Goal: Task Accomplishment & Management: Manage account settings

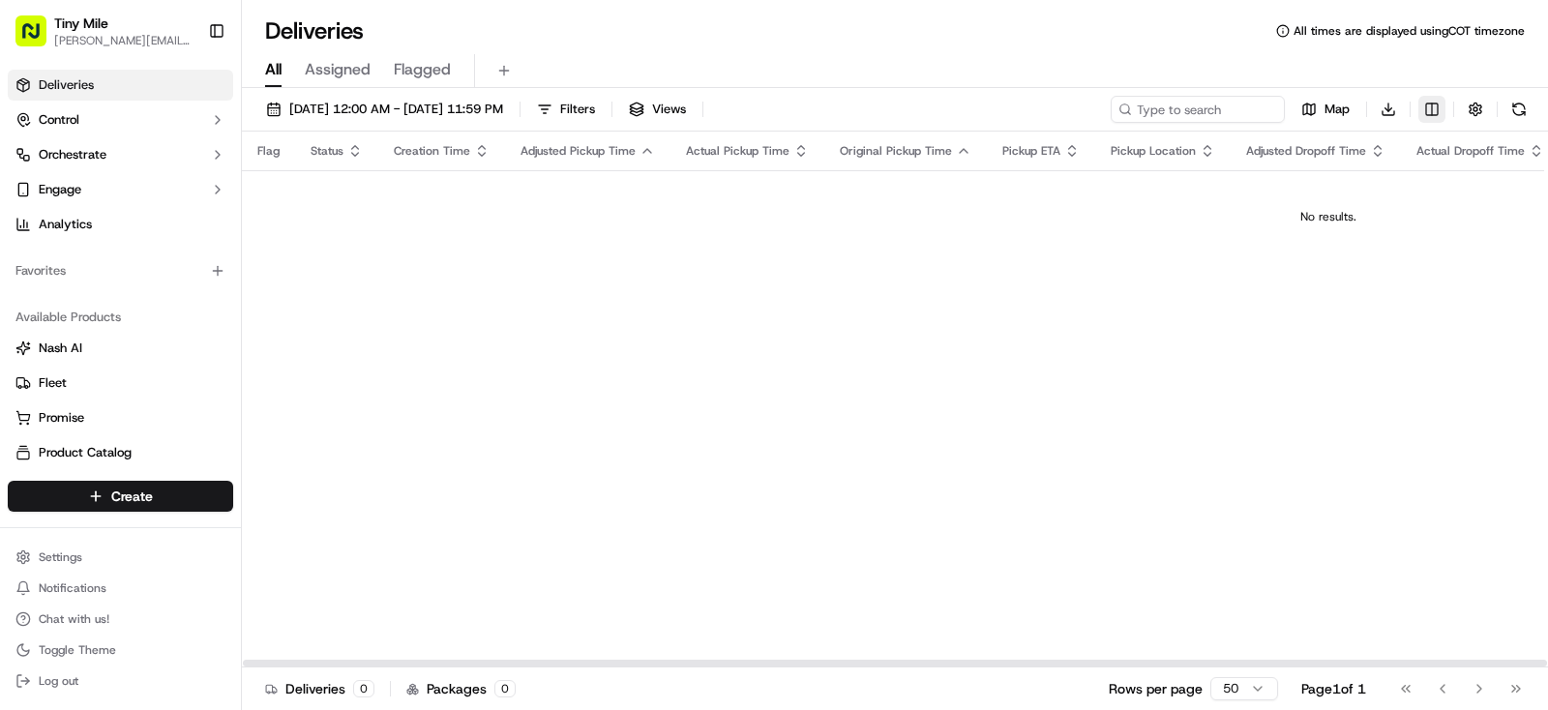
click at [1432, 104] on html "Tiny Mile [PERSON_NAME][EMAIL_ADDRESS] Toggle Sidebar Deliveries Control Orches…" at bounding box center [774, 355] width 1548 height 710
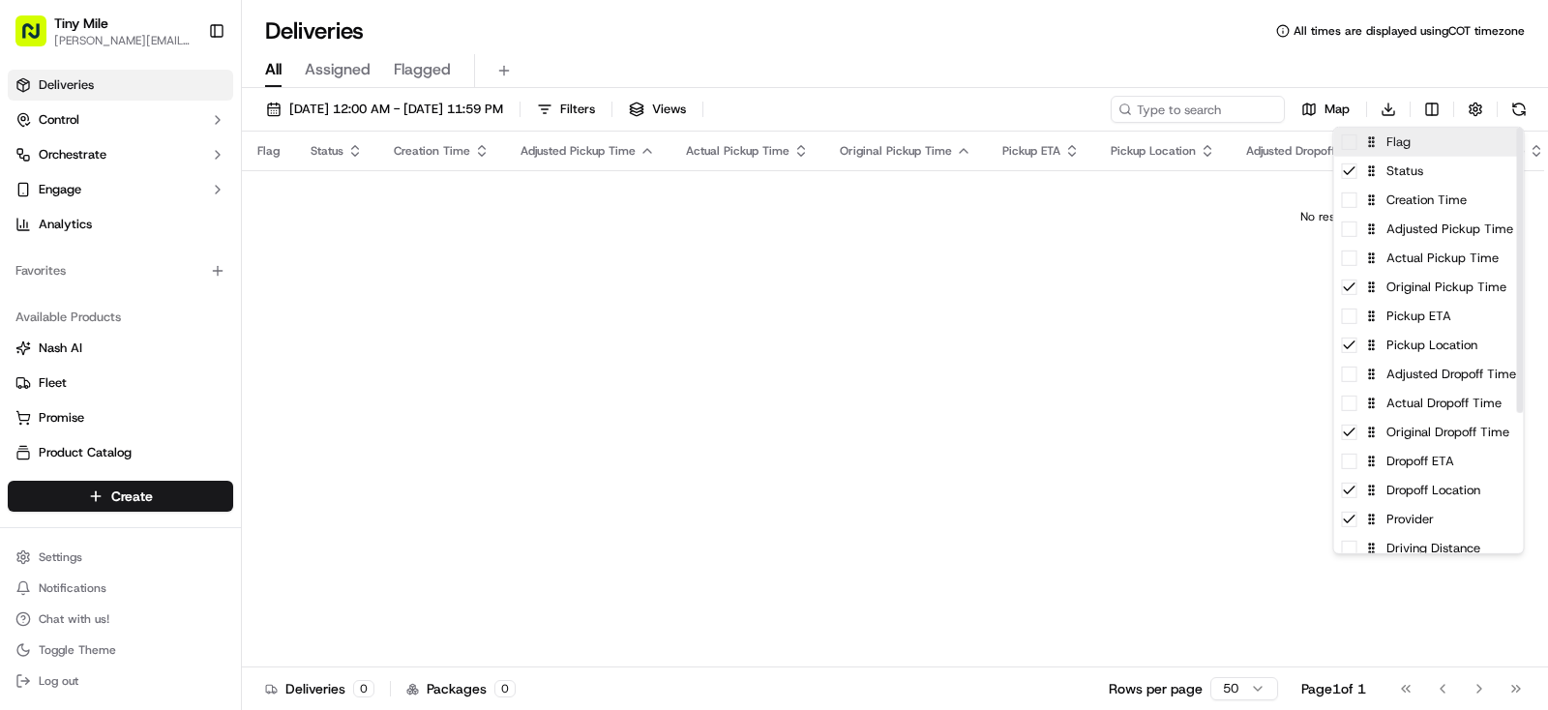
click at [1351, 151] on div "Flag" at bounding box center [1429, 142] width 190 height 29
click at [1353, 149] on icon at bounding box center [1349, 141] width 15 height 15
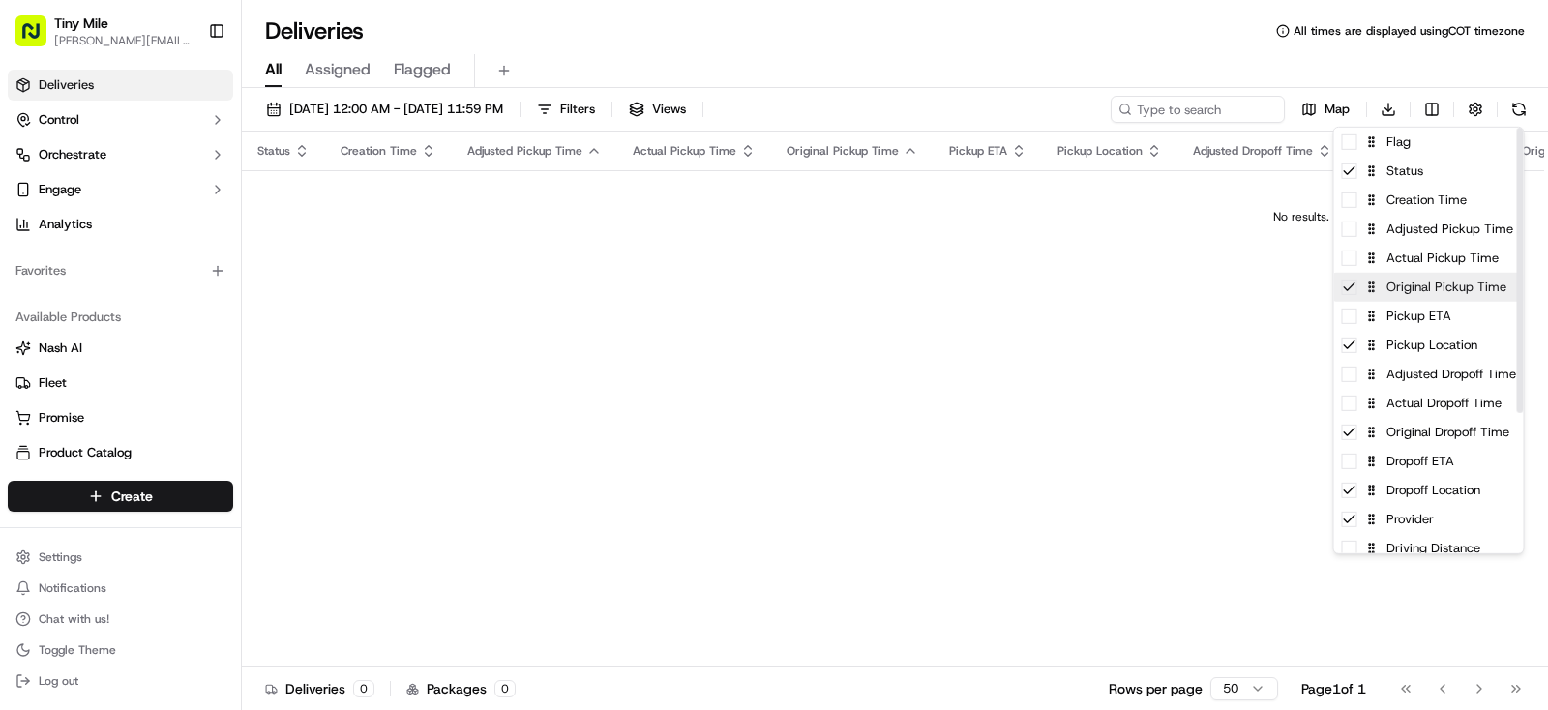
click at [1353, 291] on icon at bounding box center [1349, 287] width 15 height 15
click at [1347, 342] on icon at bounding box center [1349, 345] width 15 height 15
click at [1347, 346] on span at bounding box center [1349, 345] width 15 height 15
click at [1347, 324] on div "Pickup ETA" at bounding box center [1429, 316] width 190 height 29
click at [1351, 325] on div "Pickup ETA" at bounding box center [1429, 316] width 190 height 29
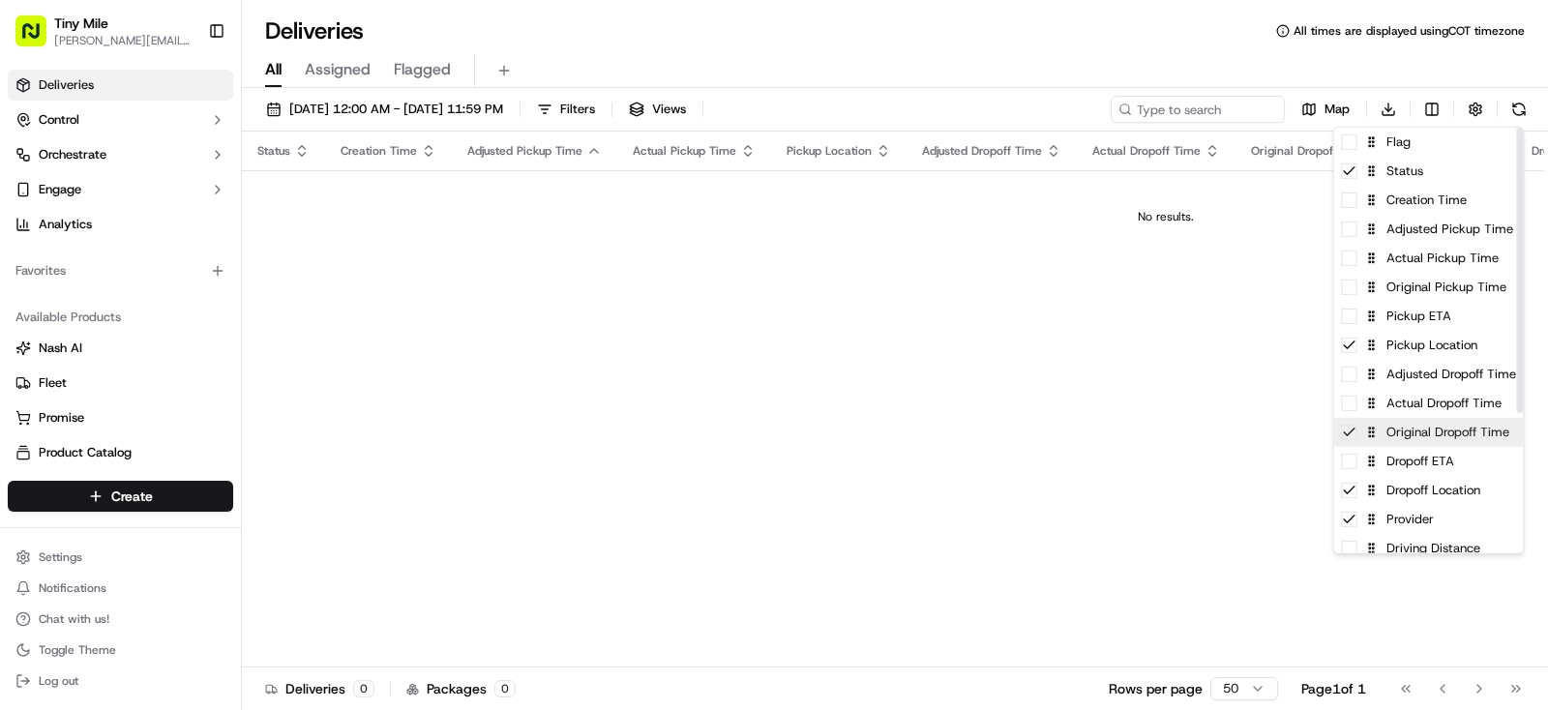
click at [1348, 434] on icon at bounding box center [1349, 432] width 11 height 7
click at [1354, 459] on span at bounding box center [1349, 461] width 15 height 15
click at [1356, 460] on icon at bounding box center [1349, 461] width 15 height 15
click at [1146, 442] on html "Tiny Mile [PERSON_NAME][EMAIL_ADDRESS] Toggle Sidebar Deliveries Control Orches…" at bounding box center [774, 355] width 1548 height 710
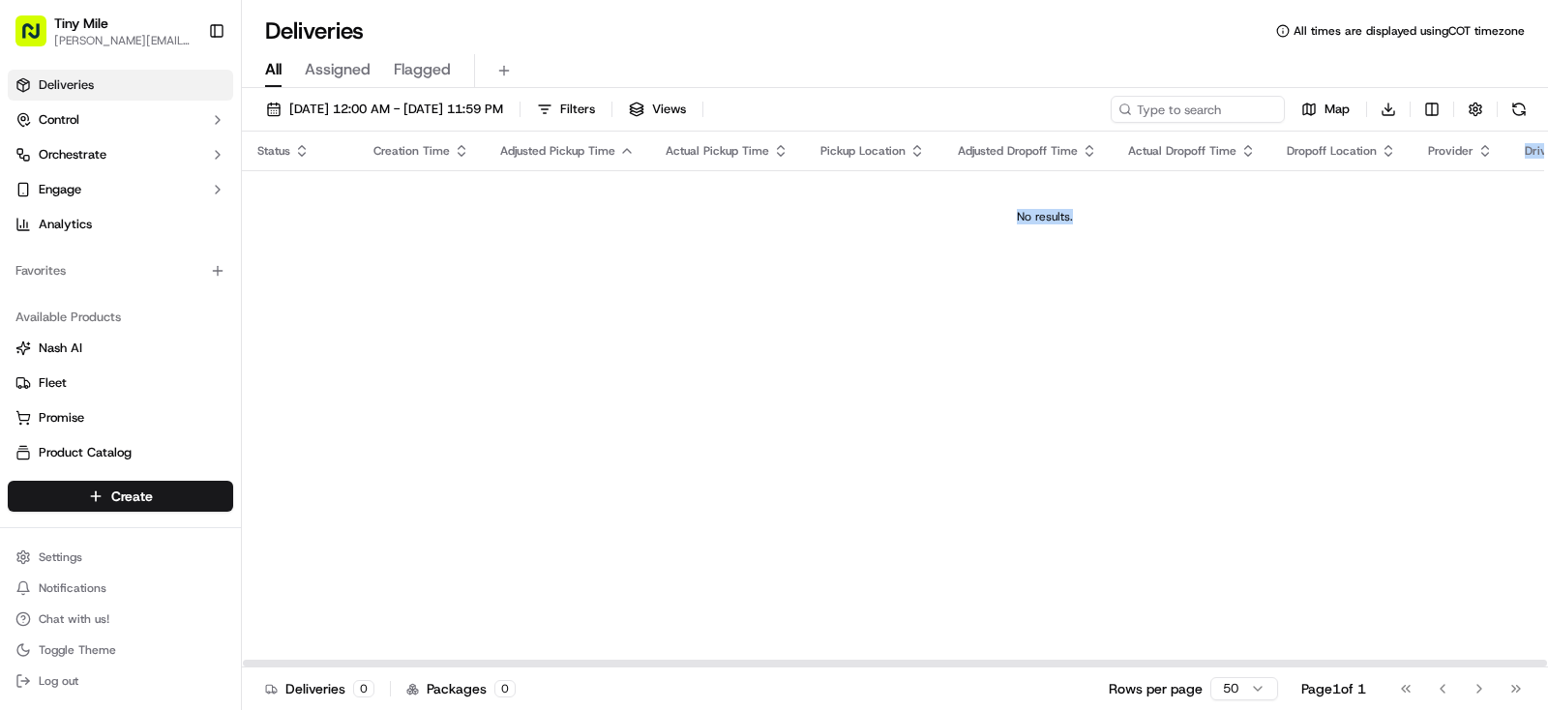
click at [1145, 445] on div "Status Creation Time Adjusted Pickup Time Actual Pickup Time Pickup Location Ad…" at bounding box center [1045, 400] width 1606 height 536
